Goal: Book appointment/travel/reservation

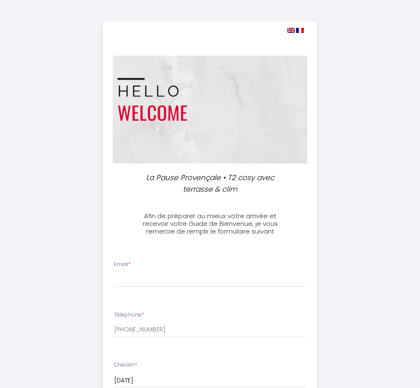
select select
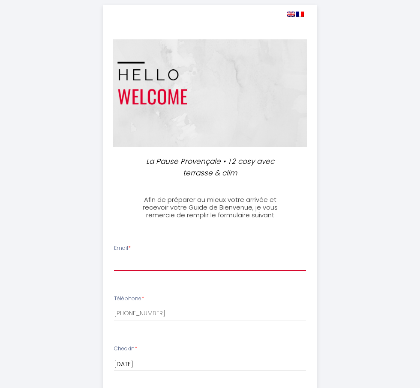
click at [132, 263] on input "Email *" at bounding box center [210, 263] width 192 height 15
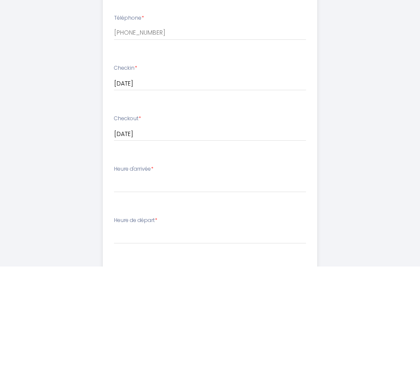
type input "[EMAIL_ADDRESS][DOMAIN_NAME]"
click at [242, 307] on select "17:00 17:30 18:00 18:30 19:00 19:30 20:00" at bounding box center [210, 306] width 192 height 16
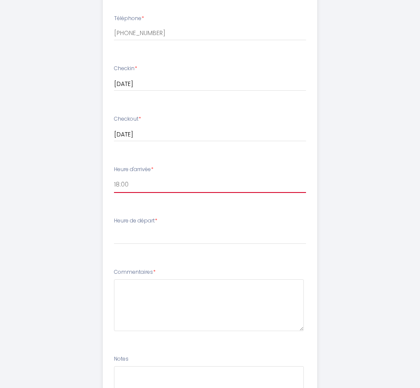
click at [239, 188] on select "17:00 17:30 18:00 18:30 19:00 19:30 20:00" at bounding box center [210, 185] width 192 height 16
select select "17:00"
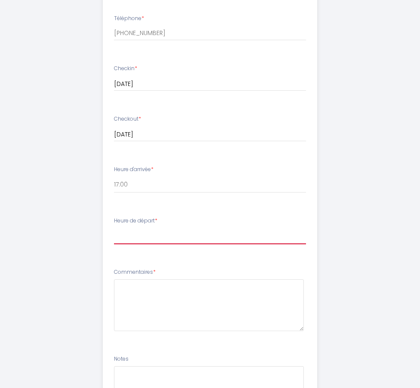
click at [224, 232] on select "00:00 00:30 01:00 01:30 02:00 02:30 03:00 03:30 04:00 04:30 05:00 05:30 06:00 0…" at bounding box center [210, 236] width 192 height 16
select select "09:00"
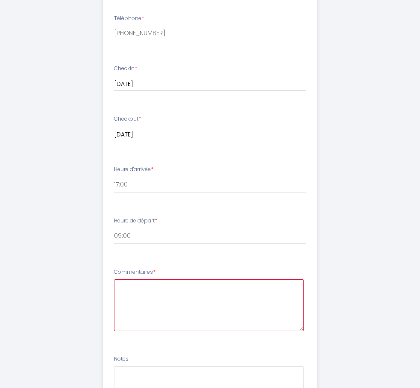
click at [259, 311] on textarea at bounding box center [209, 306] width 190 height 52
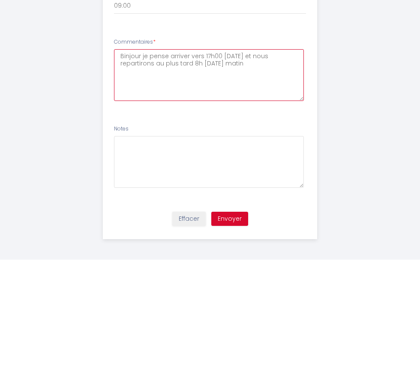
click at [129, 187] on textarea "Binjour je pense arriver vers 17h00 [DATE] et nous repartirons au plus tard 8h …" at bounding box center [209, 204] width 190 height 52
type textarea "Bonjour je pense arriver vers 17h00 [DATE] et nous repartirons au plus tard 8h …"
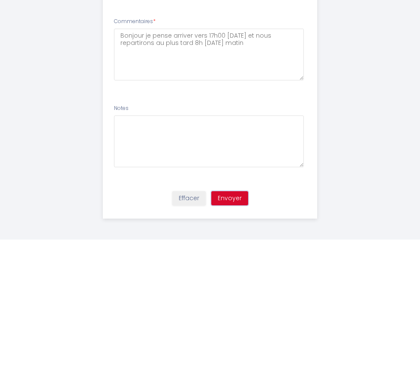
click at [229, 344] on button "Envoyer" at bounding box center [229, 347] width 37 height 15
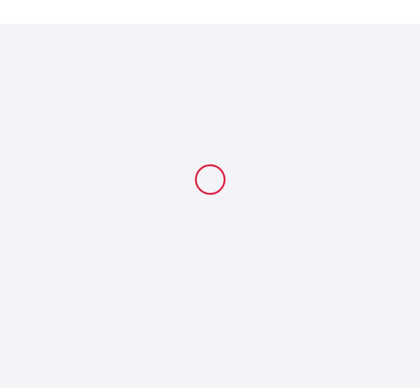
select select "09:00"
